Goal: Task Accomplishment & Management: Manage account settings

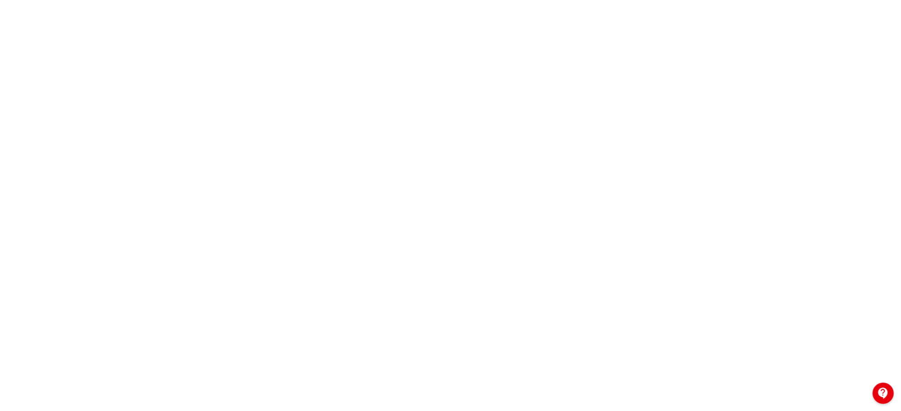
scroll to position [98, 0]
drag, startPoint x: 898, startPoint y: 376, endPoint x: 904, endPoint y: 381, distance: 8.1
click at [901, 313] on html "**********" at bounding box center [450, 107] width 901 height 411
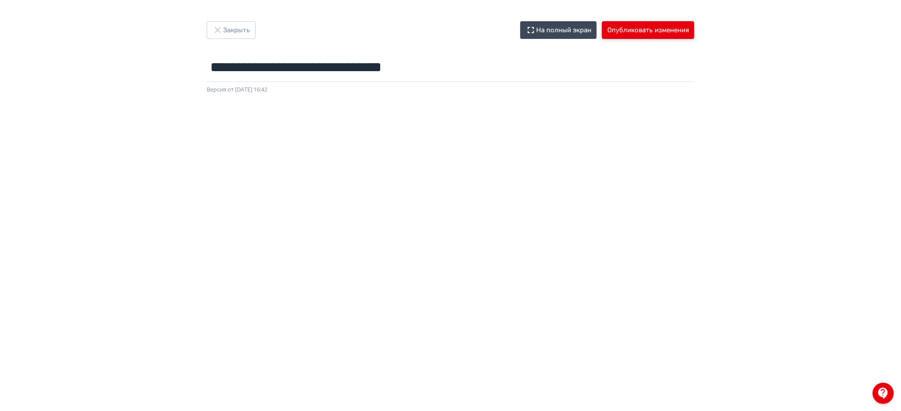
click at [663, 28] on button "Опубликовать изменения" at bounding box center [648, 30] width 92 height 18
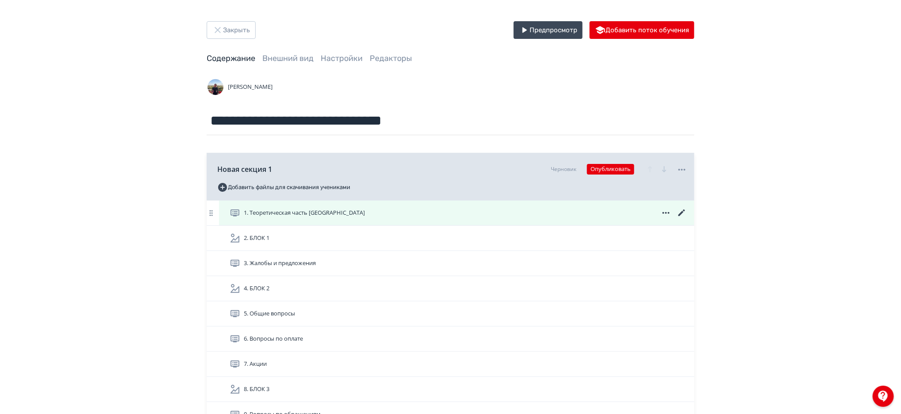
click at [684, 213] on icon at bounding box center [682, 213] width 11 height 11
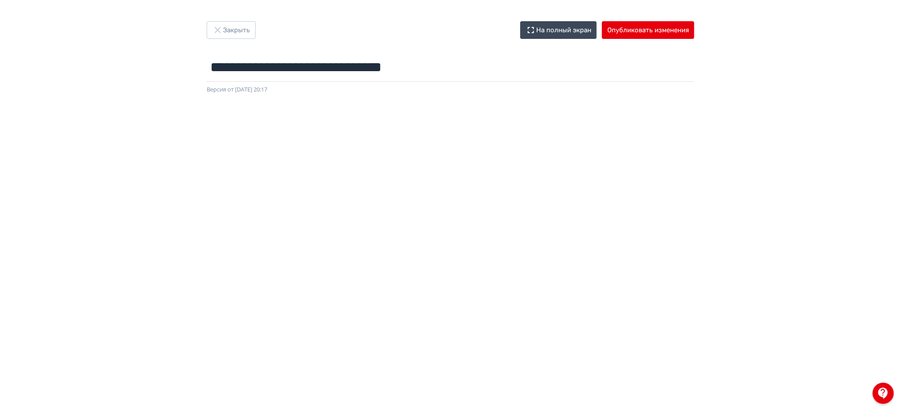
click at [740, 90] on div "**********" at bounding box center [450, 205] width 901 height 368
click at [685, 27] on button "Опубликовать изменения" at bounding box center [648, 30] width 92 height 18
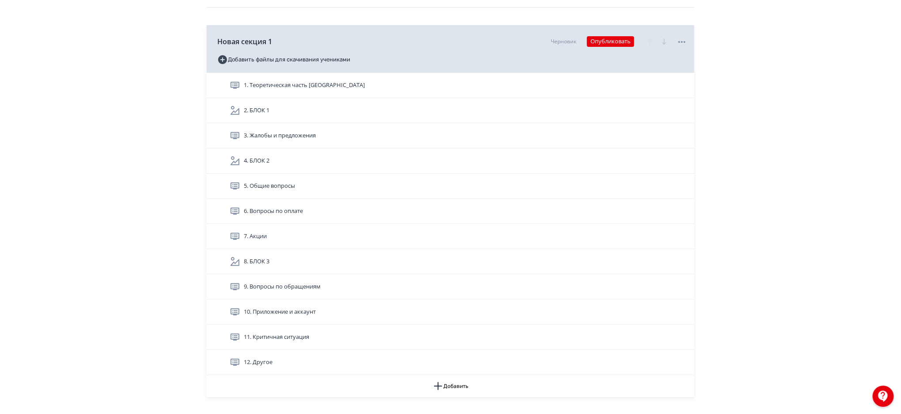
scroll to position [124, 0]
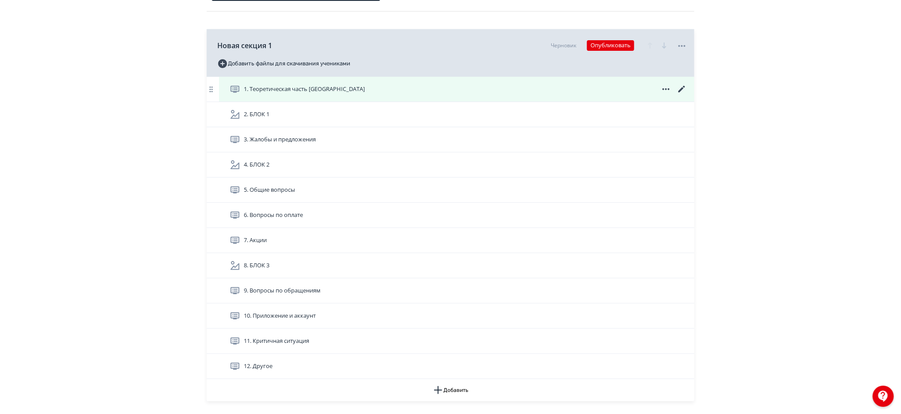
click at [684, 87] on icon at bounding box center [682, 89] width 11 height 11
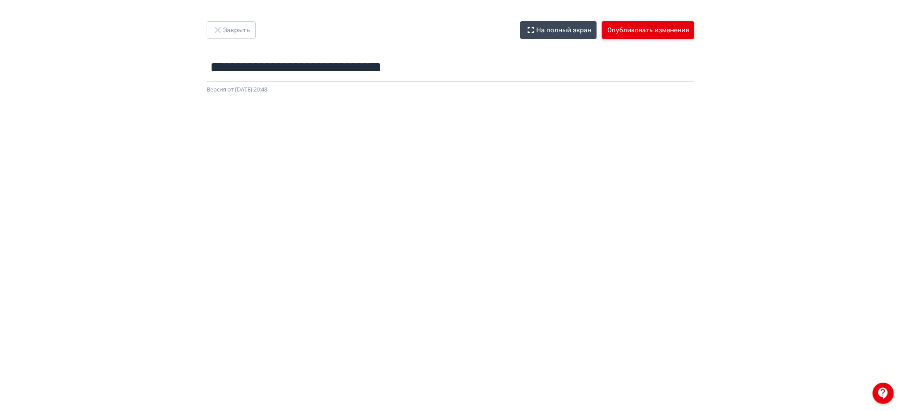
click at [662, 23] on button "Опубликовать изменения" at bounding box center [648, 30] width 92 height 18
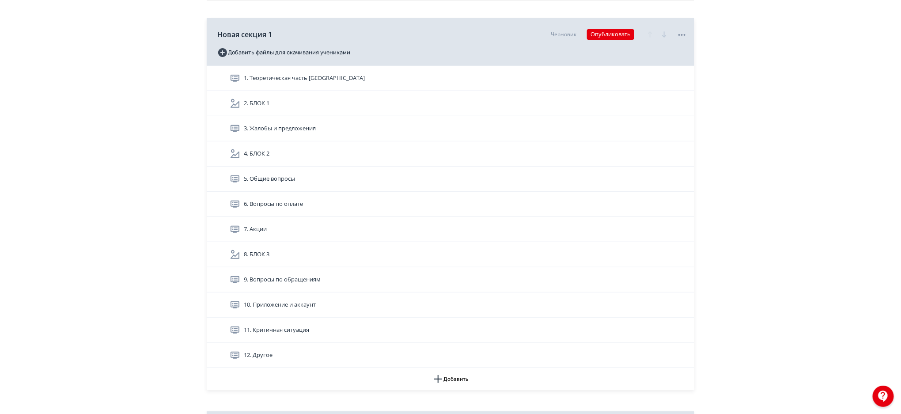
scroll to position [133, 0]
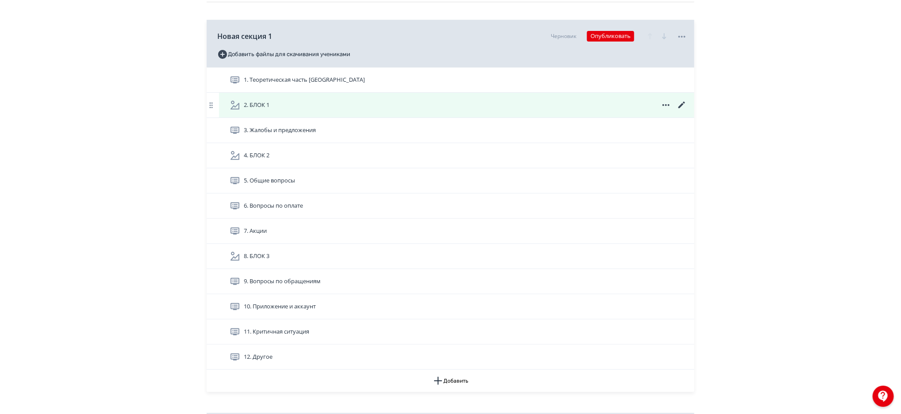
click at [460, 104] on div "2. БЛОК 1" at bounding box center [459, 105] width 458 height 11
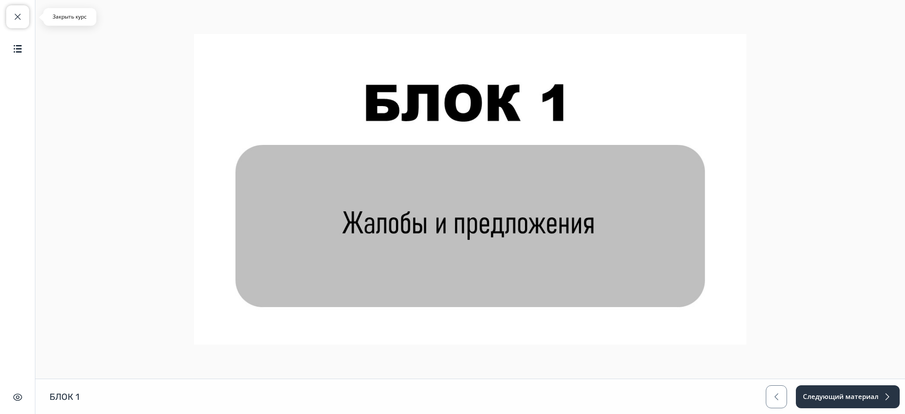
click at [23, 16] on span "button" at bounding box center [17, 16] width 11 height 11
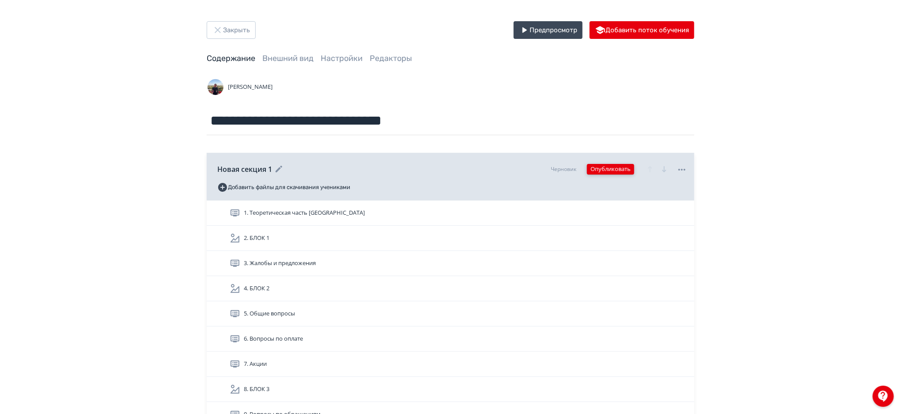
click at [604, 168] on button "Опубликовать" at bounding box center [610, 169] width 47 height 11
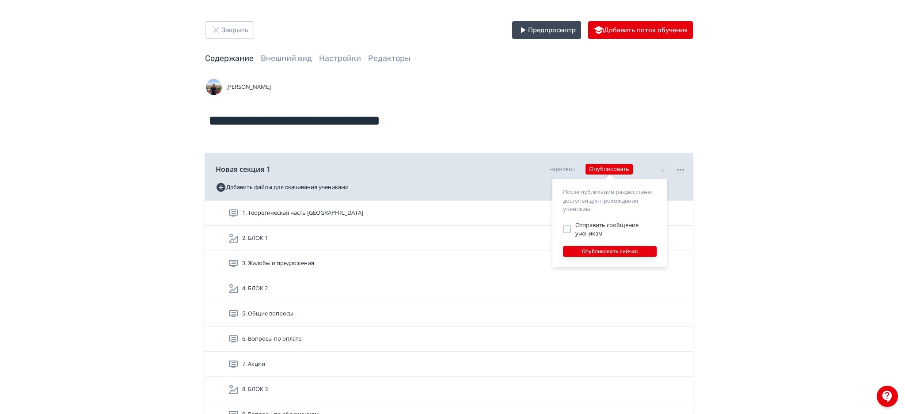
click at [602, 251] on button "Опубликовать сейчас" at bounding box center [610, 251] width 94 height 11
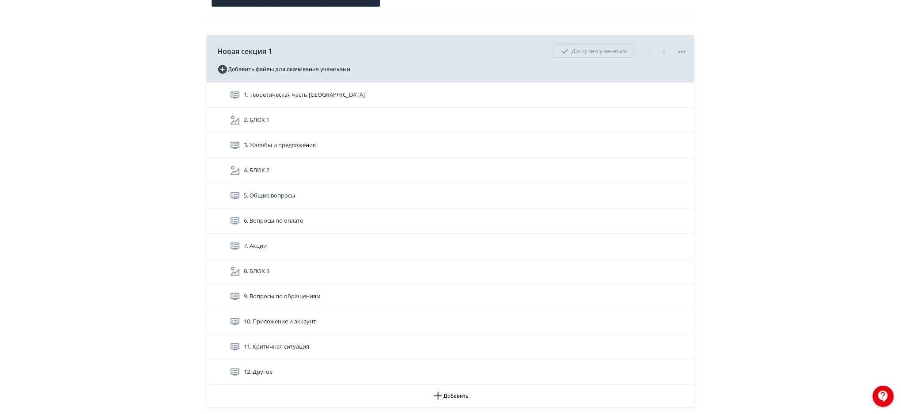
scroll to position [127, 0]
